Goal: Task Accomplishment & Management: Complete application form

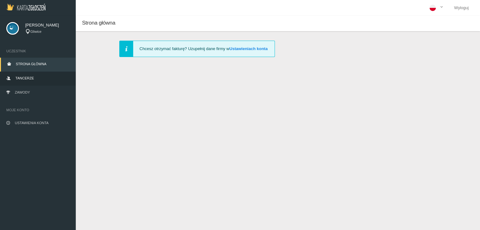
click at [28, 82] on link "Tancerze" at bounding box center [38, 79] width 76 height 14
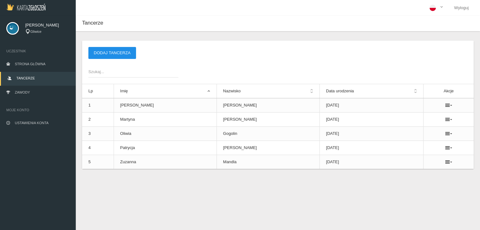
click at [115, 51] on button "Dodaj tancerza" at bounding box center [112, 53] width 48 height 12
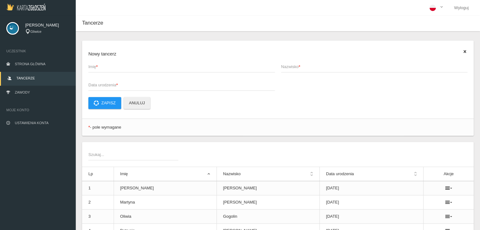
click at [112, 66] on span "Imię *" at bounding box center [178, 67] width 180 height 6
click at [112, 66] on input "Imię *" at bounding box center [181, 67] width 187 height 12
drag, startPoint x: 112, startPoint y: 66, endPoint x: 109, endPoint y: 68, distance: 4.0
click at [109, 68] on input "Imię *" at bounding box center [181, 67] width 187 height 12
type input "a"
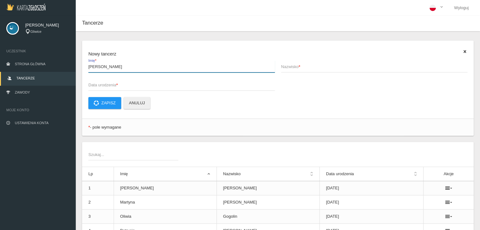
type input "[PERSON_NAME]"
click at [110, 82] on span "Data urodzenia *" at bounding box center [178, 85] width 180 height 6
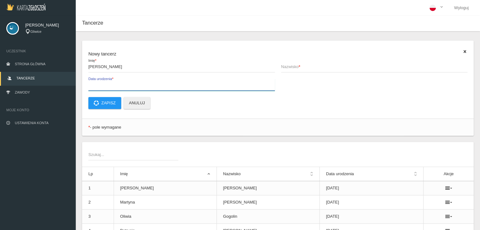
click at [110, 82] on input "Data urodzenia *" at bounding box center [181, 85] width 187 height 12
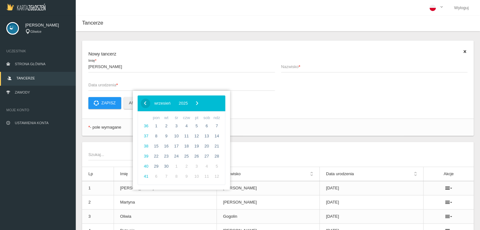
click at [143, 102] on span "‹" at bounding box center [144, 102] width 9 height 9
click at [203, 98] on div "‹ ​ maj ​ 2025 ​ ›" at bounding box center [182, 104] width 88 height 16
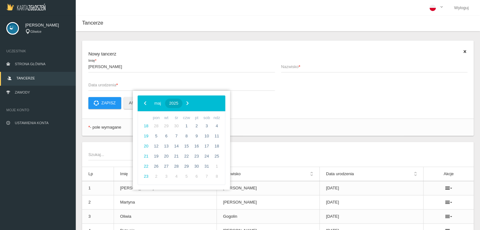
click at [182, 100] on button "2025" at bounding box center [173, 103] width 17 height 9
click at [145, 105] on span "‹" at bounding box center [144, 102] width 9 height 9
click at [190, 161] on span "2012" at bounding box center [191, 156] width 15 height 15
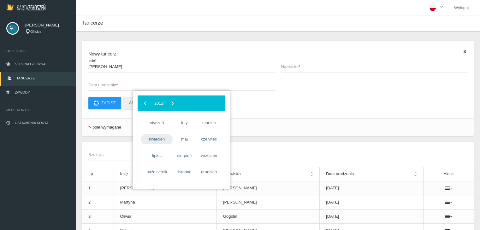
click at [154, 143] on span "kwiecień" at bounding box center [157, 139] width 32 height 10
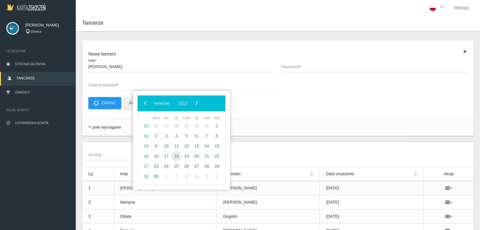
click at [178, 156] on span "18" at bounding box center [176, 156] width 10 height 10
type input "[DATE]"
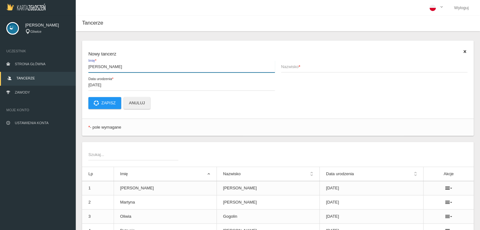
click at [134, 67] on input "[PERSON_NAME]" at bounding box center [181, 67] width 187 height 12
type input "[PERSON_NAME]"
click at [294, 67] on span "Nazwisko *" at bounding box center [371, 67] width 180 height 6
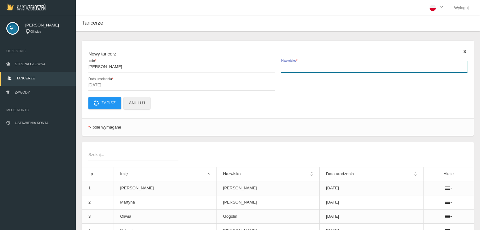
click at [294, 67] on input "Nazwisko *" at bounding box center [374, 67] width 187 height 12
type input "Lisowiec"
click at [102, 101] on button "Zapisz" at bounding box center [104, 103] width 33 height 12
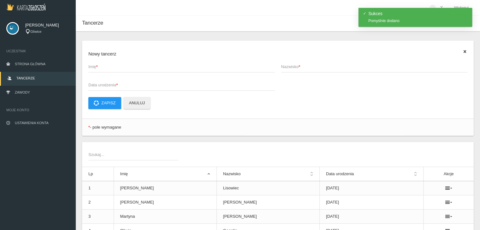
click at [93, 67] on span "Imię *" at bounding box center [178, 67] width 180 height 6
click at [93, 67] on input "Imię *" at bounding box center [181, 67] width 187 height 12
type input "[PERSON_NAME]"
click at [283, 73] on app-labeled-field "Nazwisko *" at bounding box center [374, 70] width 193 height 18
click at [285, 67] on span "Nazwisko *" at bounding box center [371, 67] width 180 height 6
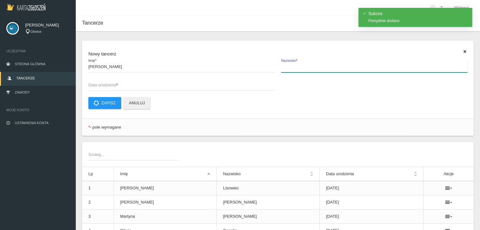
click at [285, 67] on input "Nazwisko *" at bounding box center [374, 67] width 187 height 12
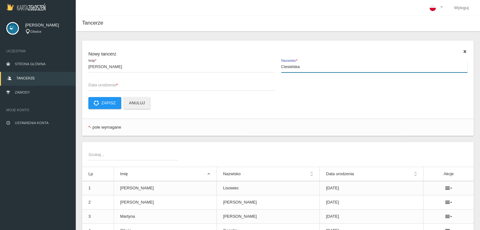
type input "Ciesielska"
click at [143, 85] on span "Data urodzenia *" at bounding box center [178, 85] width 180 height 6
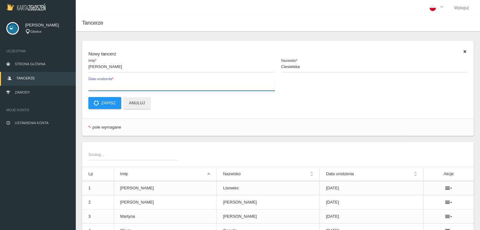
click at [143, 85] on input "Data urodzenia *" at bounding box center [181, 85] width 187 height 12
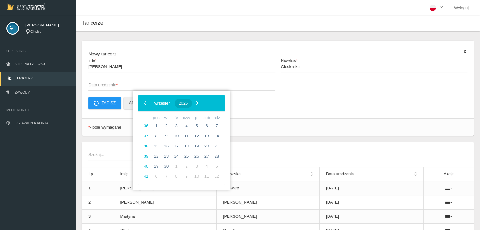
click at [192, 100] on button "2025" at bounding box center [183, 103] width 17 height 9
click at [142, 103] on span "‹" at bounding box center [144, 102] width 9 height 9
click at [188, 156] on span "2012" at bounding box center [191, 156] width 15 height 15
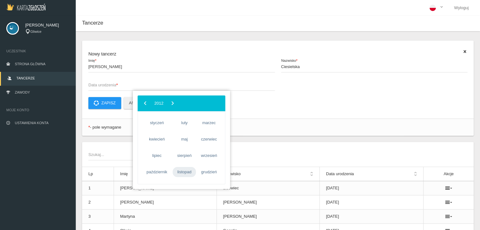
click at [178, 171] on span "listopad" at bounding box center [184, 172] width 23 height 10
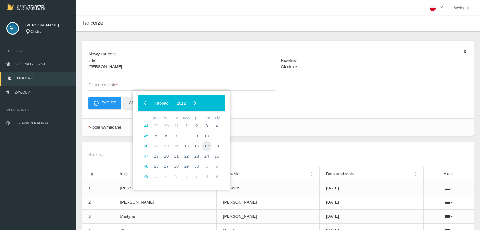
click at [208, 147] on span "17" at bounding box center [207, 146] width 10 height 10
type input "[DATE]"
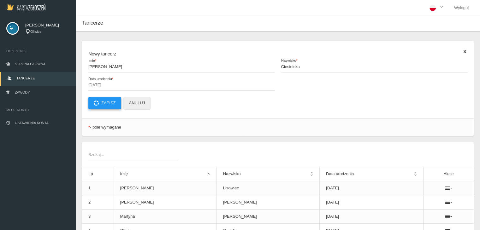
click at [111, 105] on button "Zapisz" at bounding box center [104, 103] width 33 height 12
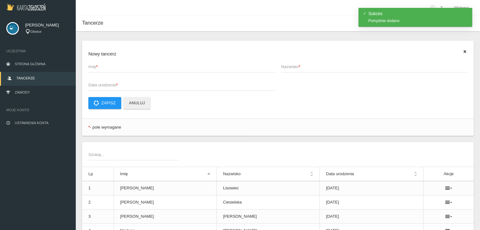
click at [102, 66] on span "Imię *" at bounding box center [178, 67] width 180 height 6
click at [102, 66] on input "Imię *" at bounding box center [181, 67] width 187 height 12
type input "[PERSON_NAME]"
click at [295, 66] on span "Nazwisko *" at bounding box center [371, 67] width 180 height 6
click at [295, 66] on input "Nazwisko *" at bounding box center [374, 67] width 187 height 12
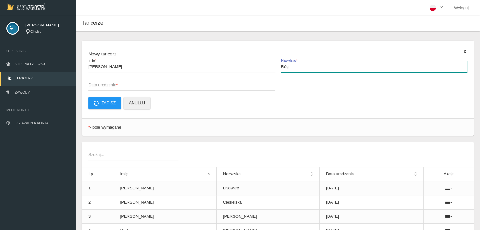
type input "Róg"
click at [138, 86] on span "Data urodzenia *" at bounding box center [178, 85] width 180 height 6
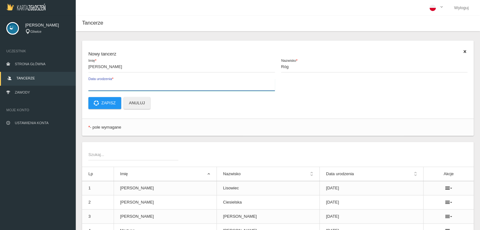
click at [138, 86] on input "Data urodzenia *" at bounding box center [181, 85] width 187 height 12
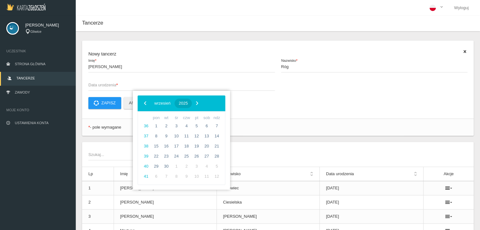
click at [192, 104] on button "2025" at bounding box center [183, 103] width 17 height 9
click at [143, 106] on span "‹" at bounding box center [144, 102] width 9 height 9
click at [153, 171] on span "2014" at bounding box center [151, 173] width 15 height 15
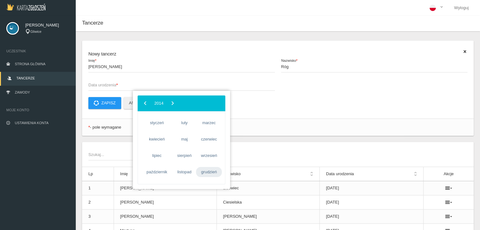
click at [206, 171] on span "grudzień" at bounding box center [209, 172] width 26 height 10
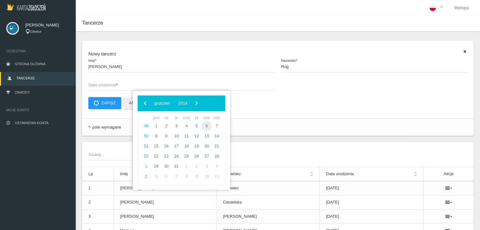
click at [208, 125] on span "6" at bounding box center [207, 126] width 10 height 10
type input "[DATE]"
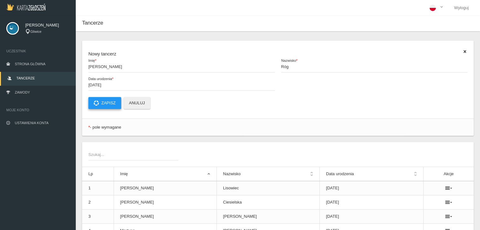
click at [105, 104] on button "Zapisz" at bounding box center [104, 103] width 33 height 12
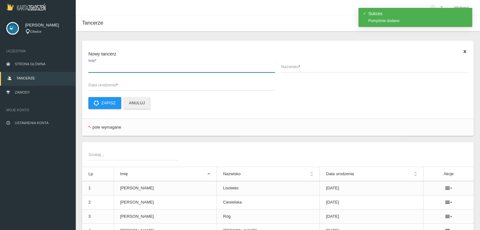
click at [101, 71] on input "Imię *" at bounding box center [181, 67] width 187 height 12
click at [113, 68] on input "Imię *" at bounding box center [181, 67] width 187 height 12
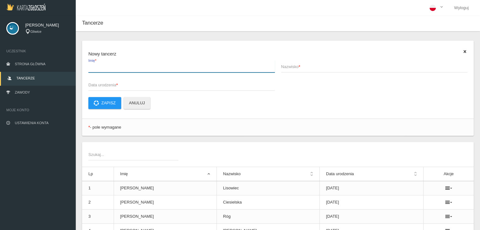
click at [102, 70] on input "Imię *" at bounding box center [181, 67] width 187 height 12
type input "[PERSON_NAME]"
click at [294, 64] on span "Nazwisko *" at bounding box center [371, 67] width 180 height 6
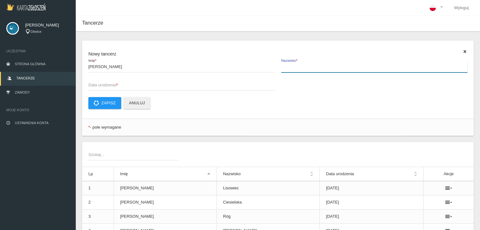
click at [294, 64] on input "Nazwisko *" at bounding box center [374, 67] width 187 height 12
type input "[PERSON_NAME]"
click at [116, 85] on span "Data urodzenia *" at bounding box center [178, 85] width 180 height 6
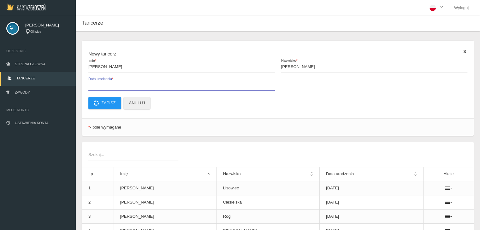
click at [116, 85] on input "Data urodzenia *" at bounding box center [181, 85] width 187 height 12
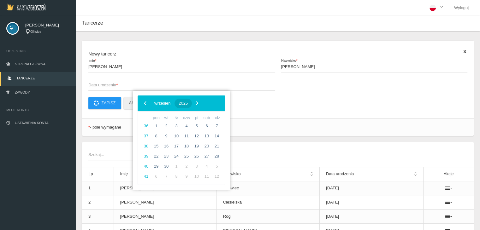
click at [188, 104] on span "2025" at bounding box center [183, 103] width 9 height 5
click at [144, 105] on span "‹" at bounding box center [144, 102] width 9 height 9
click at [211, 159] on span "2013" at bounding box center [212, 156] width 15 height 15
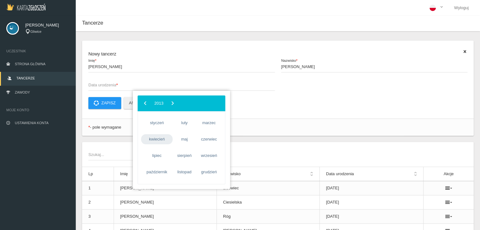
click at [149, 138] on span "kwiecień" at bounding box center [157, 139] width 32 height 10
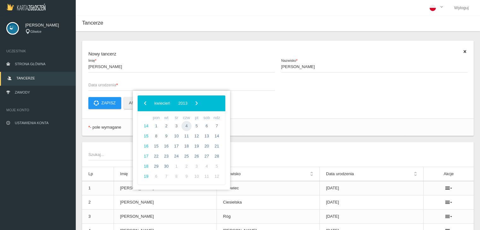
click at [185, 124] on span "4" at bounding box center [186, 126] width 10 height 10
type input "[DATE]"
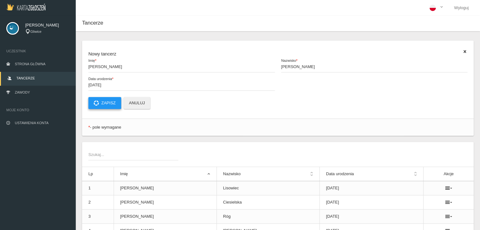
click at [104, 105] on button "Zapisz" at bounding box center [104, 103] width 33 height 12
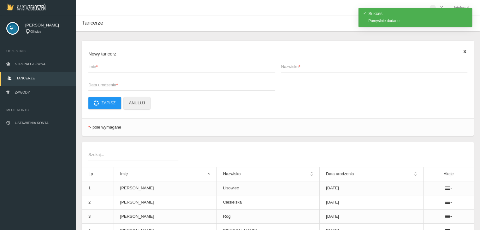
click at [95, 68] on span "Imię *" at bounding box center [178, 67] width 180 height 6
click at [95, 68] on input "Imię *" at bounding box center [181, 67] width 187 height 12
type input "[PERSON_NAME]"
click at [314, 70] on span "Nazwisko *" at bounding box center [371, 67] width 180 height 6
click at [314, 70] on input "Nazwisko *" at bounding box center [374, 67] width 187 height 12
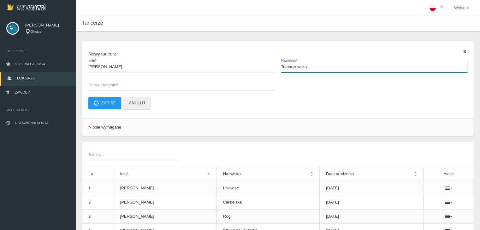
type input "Tomaszewska"
click at [139, 86] on span "Data urodzenia *" at bounding box center [178, 85] width 180 height 6
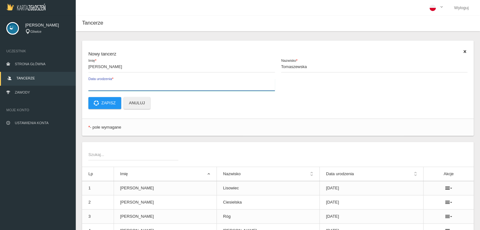
click at [139, 86] on input "Data urodzenia *" at bounding box center [181, 85] width 187 height 12
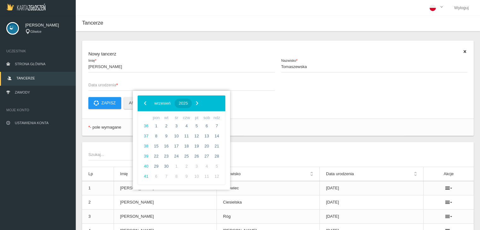
click at [188, 101] on span "2025" at bounding box center [183, 103] width 9 height 5
click at [144, 104] on span "‹" at bounding box center [144, 102] width 9 height 9
click at [215, 158] on span "2013" at bounding box center [212, 156] width 15 height 15
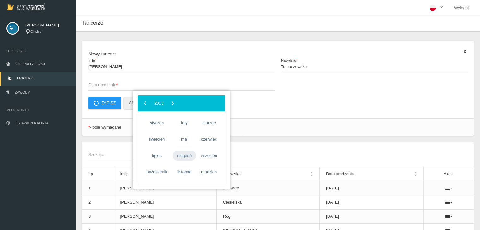
click at [186, 157] on span "sierpień" at bounding box center [184, 156] width 23 height 10
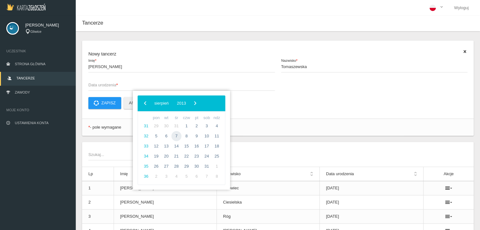
click at [176, 135] on span "7" at bounding box center [176, 136] width 10 height 10
type input "[DATE]"
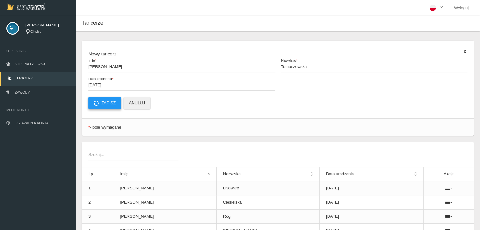
click at [102, 103] on button "Zapisz" at bounding box center [104, 103] width 33 height 12
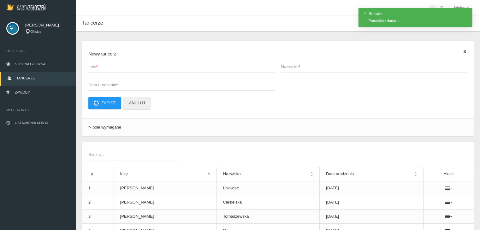
click at [98, 68] on strong "*" at bounding box center [97, 66] width 2 height 5
click at [98, 68] on input "Imię *" at bounding box center [181, 67] width 187 height 12
type input "[PERSON_NAME]"
click at [300, 71] on input "Nazwisko *" at bounding box center [374, 67] width 187 height 12
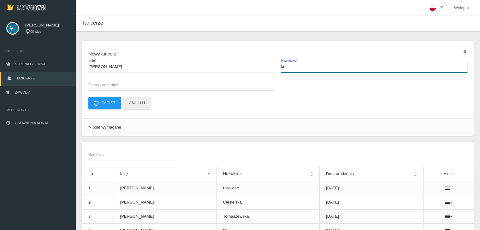
type input "k"
type input "Kocyba"
click at [113, 84] on span "Data urodzenia *" at bounding box center [178, 85] width 180 height 6
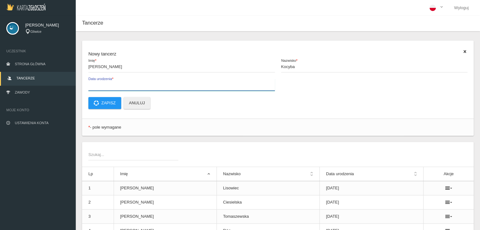
click at [113, 84] on input "Data urodzenia *" at bounding box center [181, 85] width 187 height 12
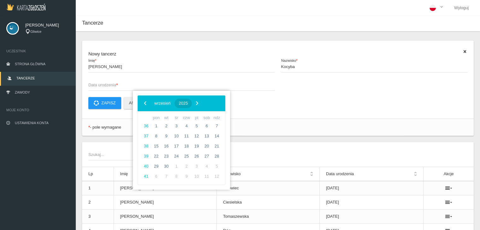
click at [188, 102] on span "2025" at bounding box center [183, 103] width 9 height 5
click at [141, 104] on span "‹" at bounding box center [144, 102] width 9 height 9
click at [199, 156] on td "2012" at bounding box center [191, 157] width 20 height 17
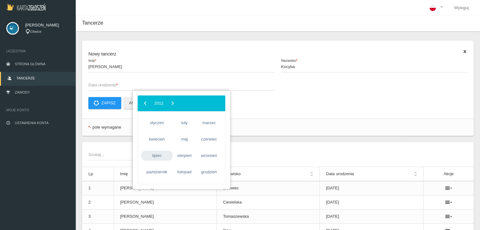
click at [152, 159] on span "lipiec" at bounding box center [157, 156] width 32 height 10
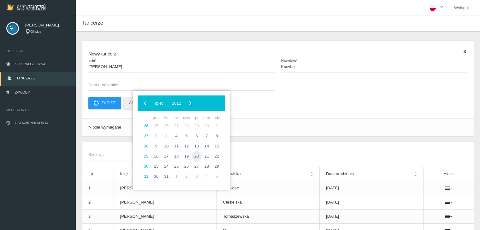
click at [201, 155] on span "20" at bounding box center [197, 156] width 10 height 10
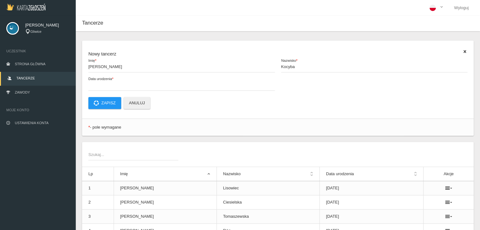
type input "[DATE]"
click at [104, 101] on button "Zapisz" at bounding box center [104, 103] width 33 height 12
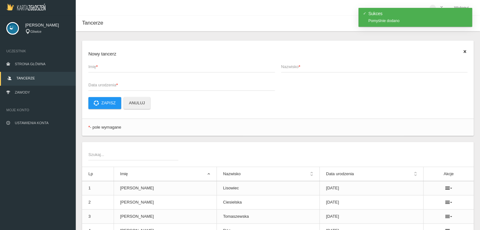
click at [98, 69] on strong "*" at bounding box center [97, 66] width 2 height 5
click at [98, 69] on input "Imię *" at bounding box center [181, 67] width 187 height 12
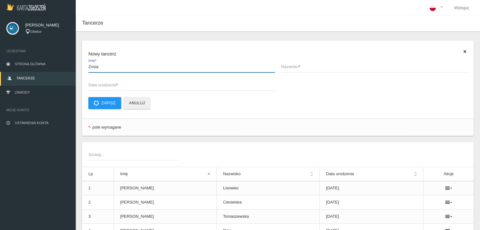
type input "Zosia"
click at [305, 67] on span "Nazwisko *" at bounding box center [371, 67] width 180 height 6
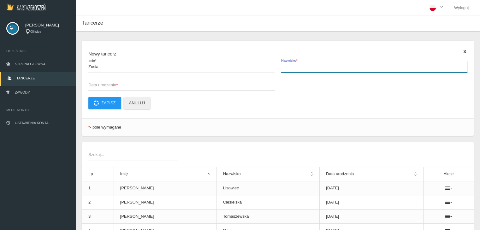
click at [305, 67] on input "Nazwisko *" at bounding box center [374, 67] width 187 height 12
type input "Machoczek"
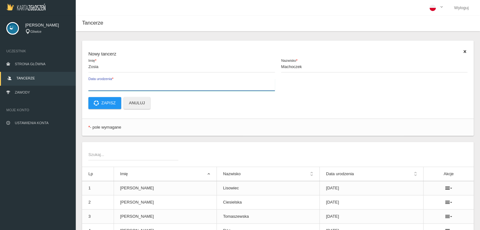
click at [166, 89] on input "Data urodzenia *" at bounding box center [181, 85] width 187 height 12
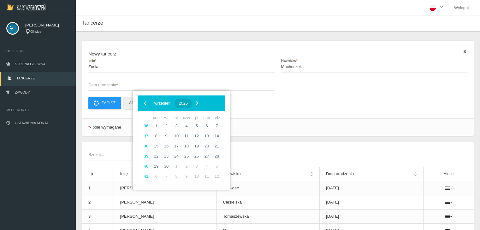
click at [188, 104] on span "2025" at bounding box center [183, 103] width 9 height 5
click at [148, 105] on span "‹" at bounding box center [144, 102] width 9 height 9
click at [154, 175] on span "2014" at bounding box center [151, 173] width 15 height 15
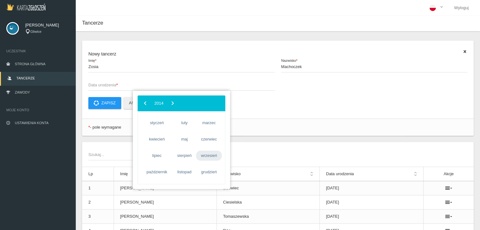
click at [207, 159] on span "wrzesień" at bounding box center [209, 156] width 26 height 10
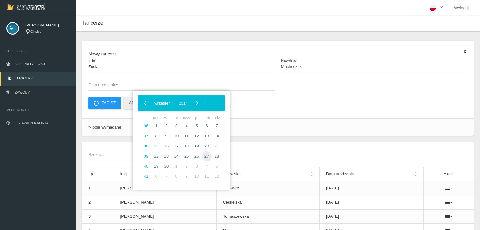
click at [207, 158] on span "27" at bounding box center [207, 156] width 10 height 10
type input "[DATE]"
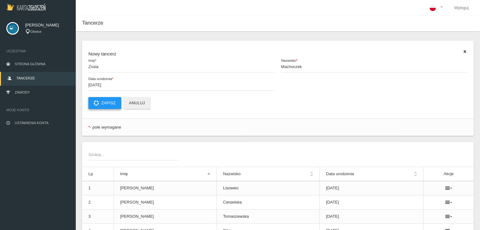
click at [107, 101] on button "Zapisz" at bounding box center [104, 103] width 33 height 12
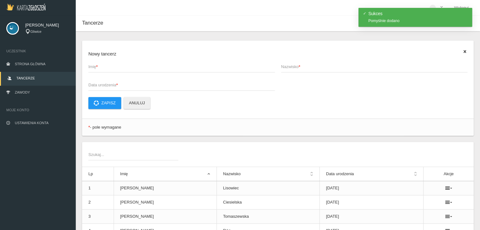
click at [103, 68] on span "Imię *" at bounding box center [178, 67] width 180 height 6
click at [103, 68] on input "Imię *" at bounding box center [181, 67] width 187 height 12
type input "z"
type input "Zosia"
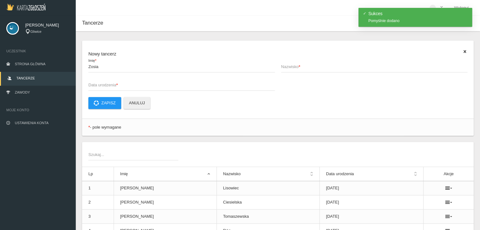
click at [288, 65] on span "Nazwisko *" at bounding box center [371, 67] width 180 height 6
click at [288, 65] on input "Nazwisko *" at bounding box center [374, 67] width 187 height 12
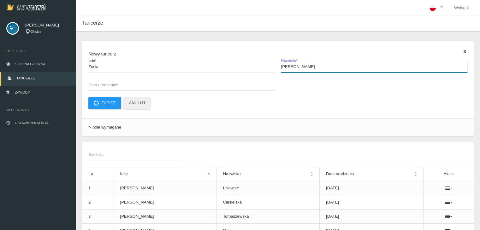
type input "[PERSON_NAME]"
click at [179, 88] on span "Data urodzenia *" at bounding box center [178, 85] width 180 height 6
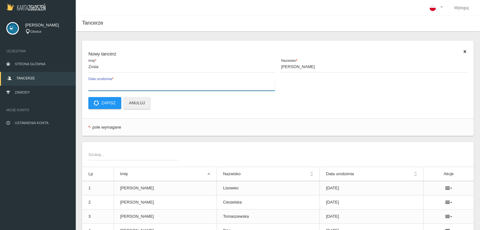
click at [179, 88] on input "Data urodzenia *" at bounding box center [181, 85] width 187 height 12
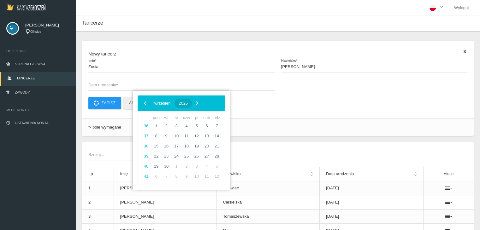
click at [188, 104] on span "2025" at bounding box center [183, 103] width 9 height 5
click at [144, 105] on span "‹" at bounding box center [144, 102] width 9 height 9
click at [192, 158] on span "2012" at bounding box center [191, 156] width 15 height 15
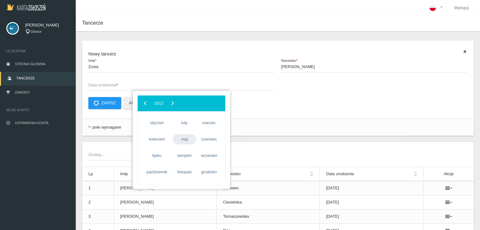
click at [185, 139] on span "maj" at bounding box center [184, 139] width 23 height 10
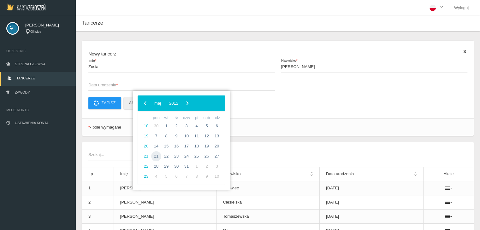
click at [156, 156] on span "21" at bounding box center [156, 156] width 10 height 10
type input "[DATE]"
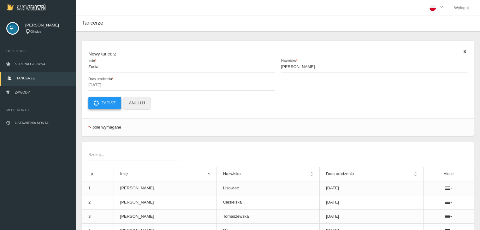
click at [107, 100] on button "Zapisz" at bounding box center [104, 103] width 33 height 12
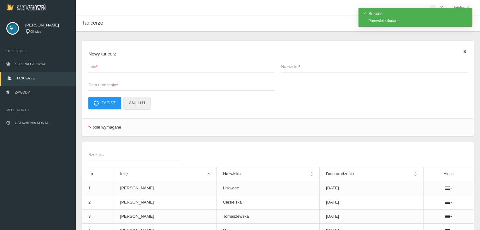
click at [106, 69] on span "Imię *" at bounding box center [178, 67] width 180 height 6
click at [106, 69] on input "Imię *" at bounding box center [181, 67] width 187 height 12
type input "Hania"
click at [285, 64] on span "Nazwisko *" at bounding box center [371, 67] width 180 height 6
click at [285, 64] on input "Nazwisko *" at bounding box center [374, 67] width 187 height 12
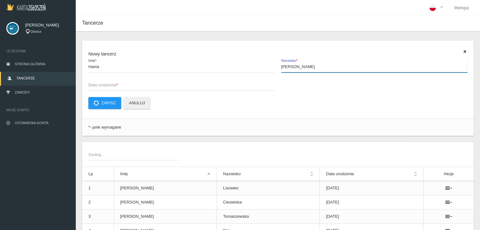
type input "[PERSON_NAME]"
click at [122, 85] on span "Data urodzenia *" at bounding box center [178, 85] width 180 height 6
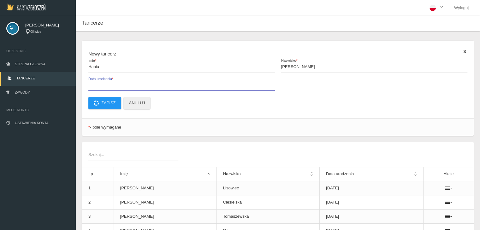
click at [122, 85] on input "Data urodzenia *" at bounding box center [181, 85] width 187 height 12
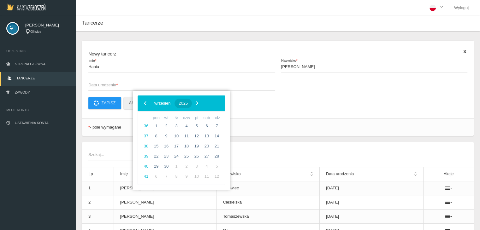
click at [188, 105] on span "2025" at bounding box center [183, 103] width 9 height 5
click at [146, 104] on span "‹" at bounding box center [144, 102] width 9 height 9
click at [152, 171] on span "2014" at bounding box center [151, 173] width 15 height 15
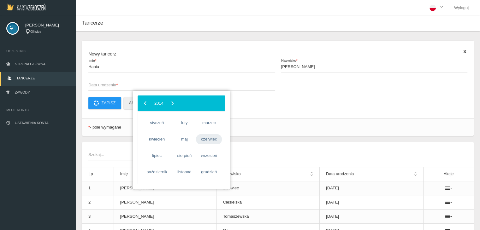
click at [203, 142] on span "czerwiec" at bounding box center [209, 139] width 26 height 10
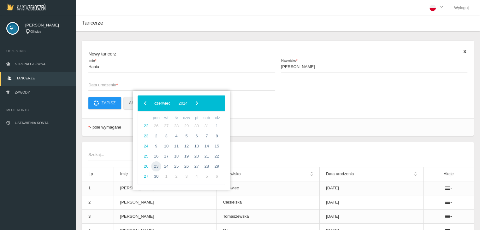
click at [157, 169] on span "23" at bounding box center [156, 167] width 10 height 10
type input "[DATE]"
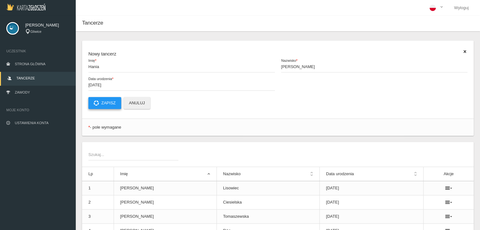
click at [109, 102] on button "Zapisz" at bounding box center [104, 103] width 33 height 12
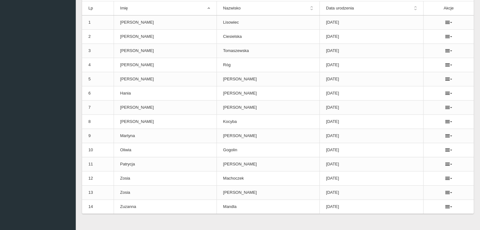
scroll to position [174, 0]
